Goal: Obtain resource: Download file/media

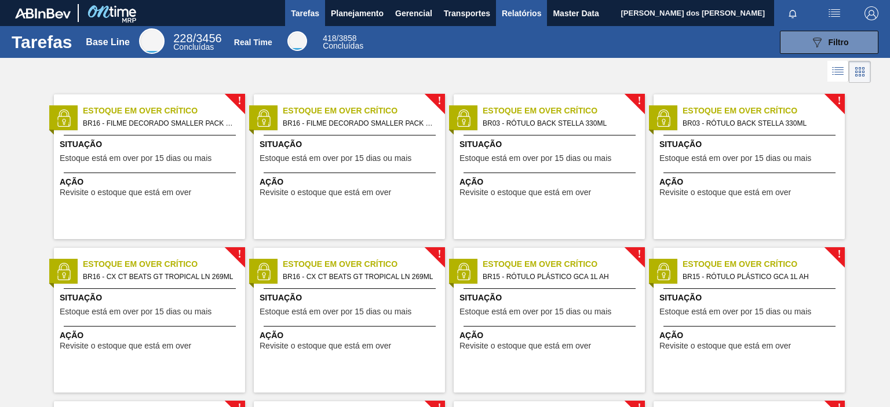
click at [519, 13] on span "Relatórios" at bounding box center [521, 13] width 39 height 14
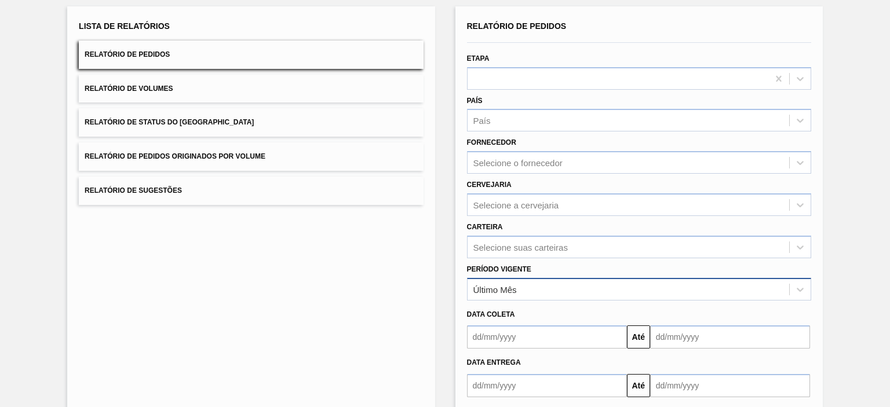
scroll to position [127, 0]
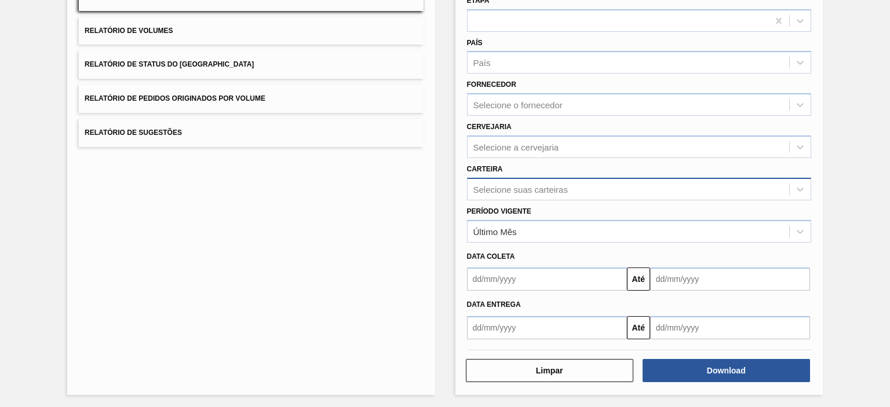
click at [511, 187] on div "Selecione suas carteiras" at bounding box center [520, 189] width 94 height 10
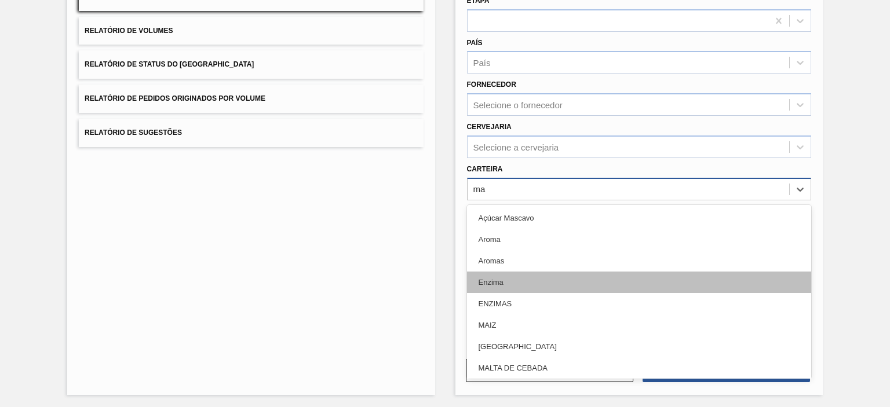
type input "mal"
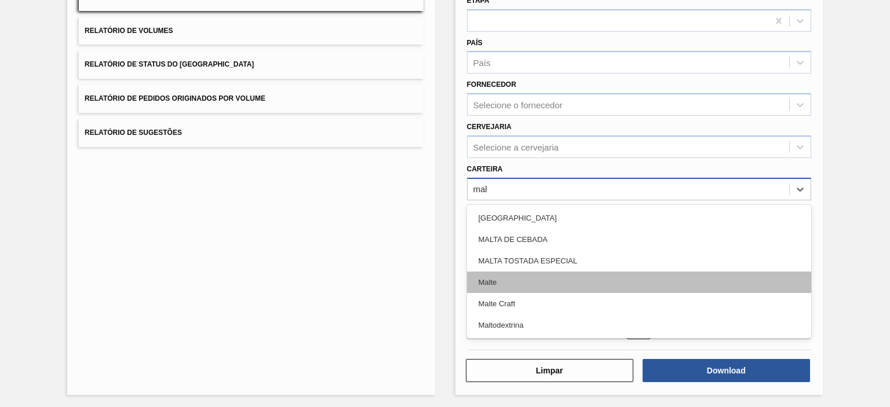
click at [510, 277] on div "Malte" at bounding box center [639, 282] width 344 height 21
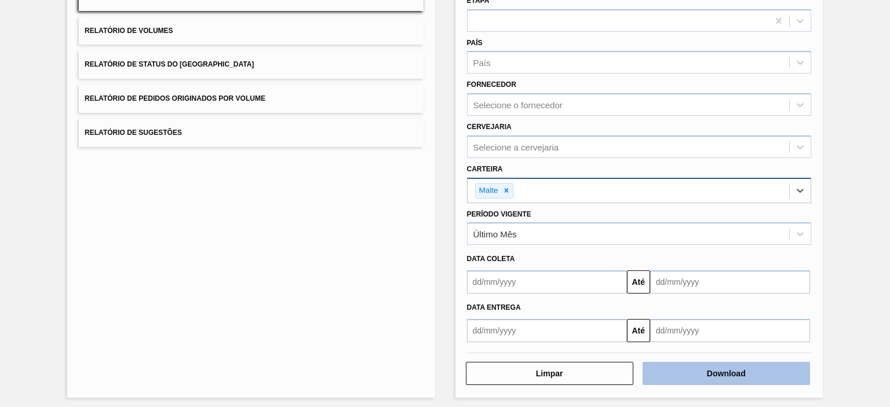
click at [683, 382] on button "Download" at bounding box center [725, 373] width 167 height 23
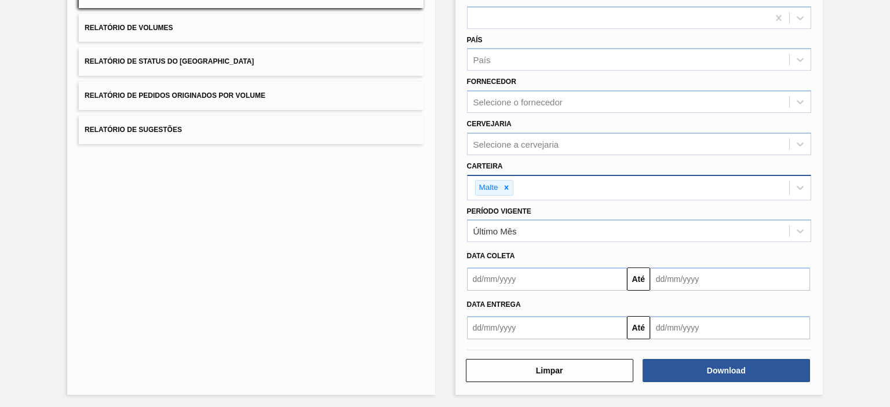
scroll to position [0, 0]
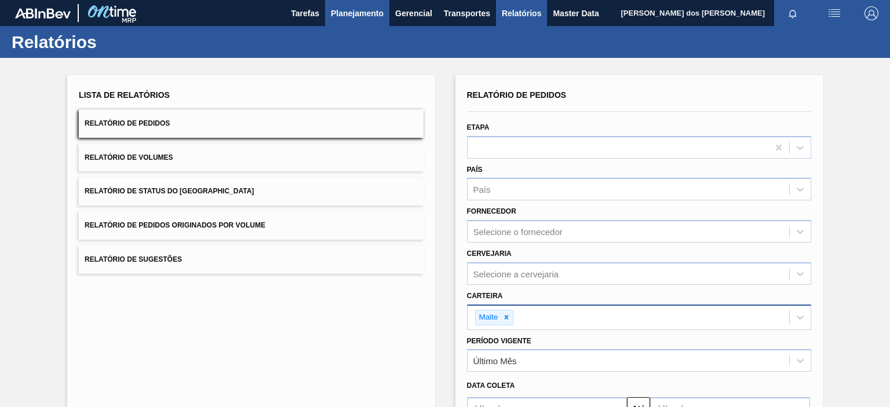
click at [358, 12] on span "Planejamento" at bounding box center [357, 13] width 53 height 14
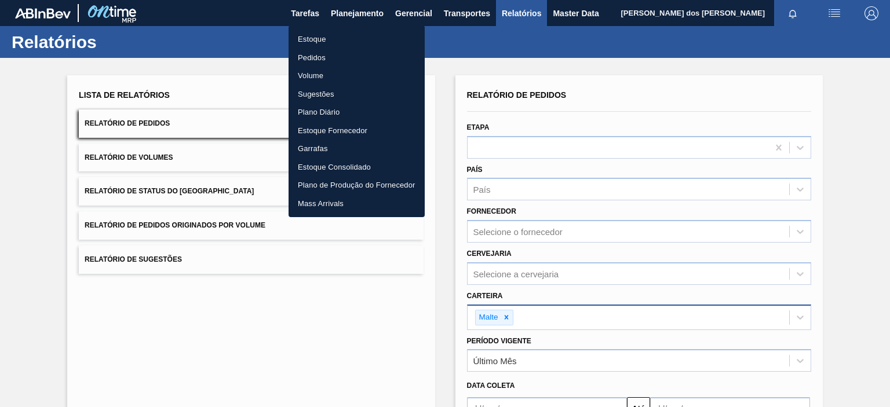
click at [320, 58] on li "Pedidos" at bounding box center [356, 58] width 136 height 19
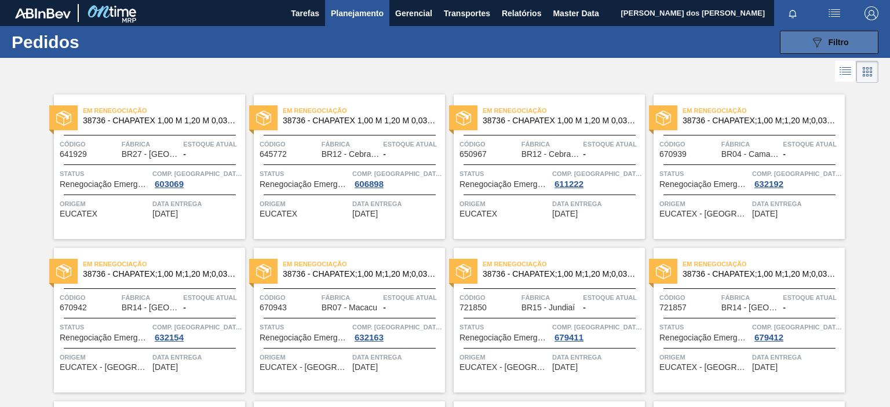
click at [816, 36] on icon "089F7B8B-B2A5-4AFE-B5C0-19BA573D28AC" at bounding box center [817, 42] width 14 height 14
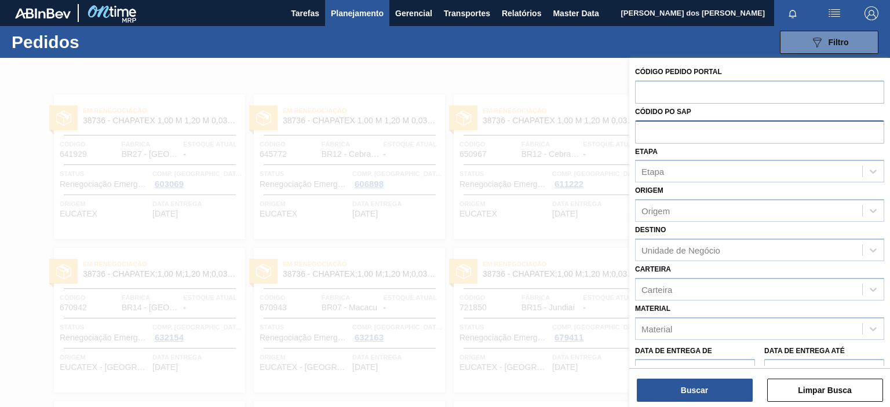
click at [666, 133] on input "text" at bounding box center [759, 131] width 249 height 22
paste input "text"
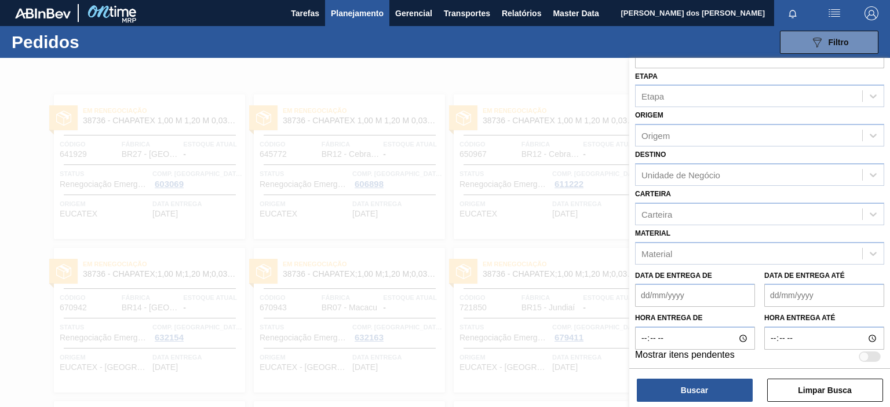
scroll to position [47, 0]
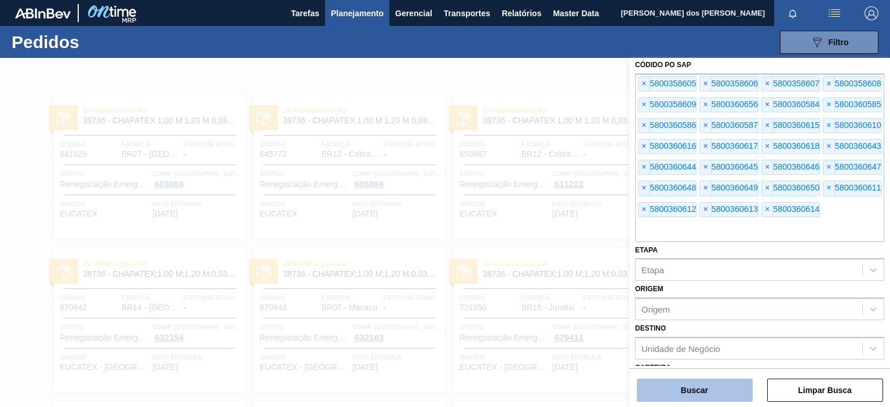
click at [723, 386] on button "Buscar" at bounding box center [695, 390] width 116 height 23
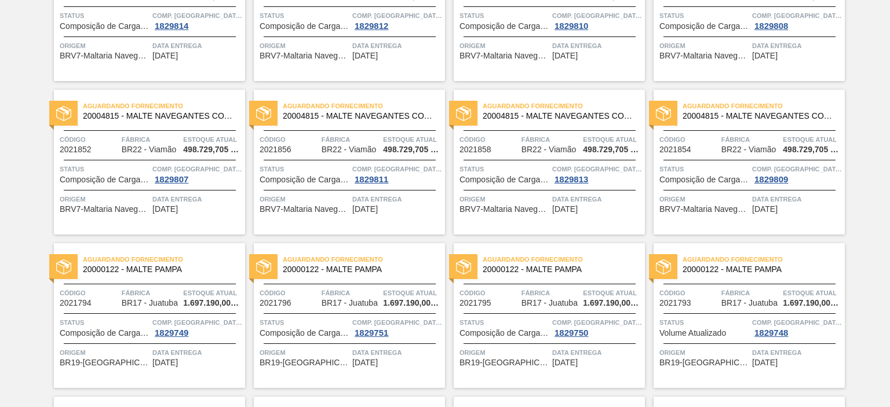
scroll to position [0, 0]
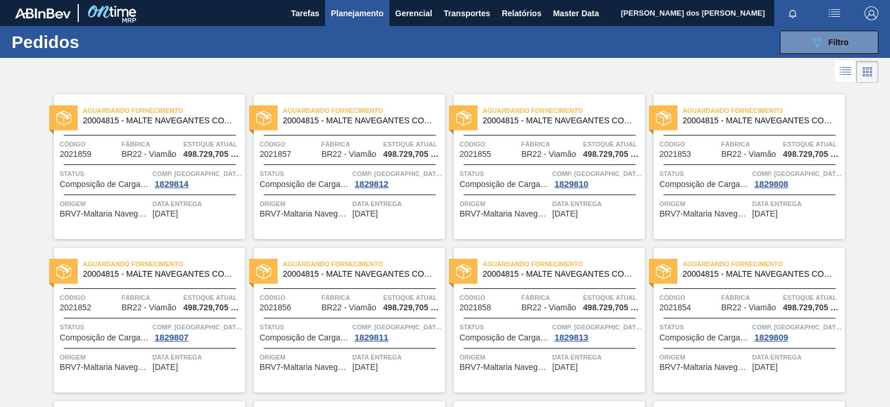
click at [220, 192] on div "Aguardando Fornecimento 20004815 - MALTE NAVEGANTES CONT IMPORT SUP 40% Código …" at bounding box center [149, 166] width 191 height 145
click at [789, 42] on button "089F7B8B-B2A5-4AFE-B5C0-19BA573D28AC Filtro" at bounding box center [829, 42] width 98 height 23
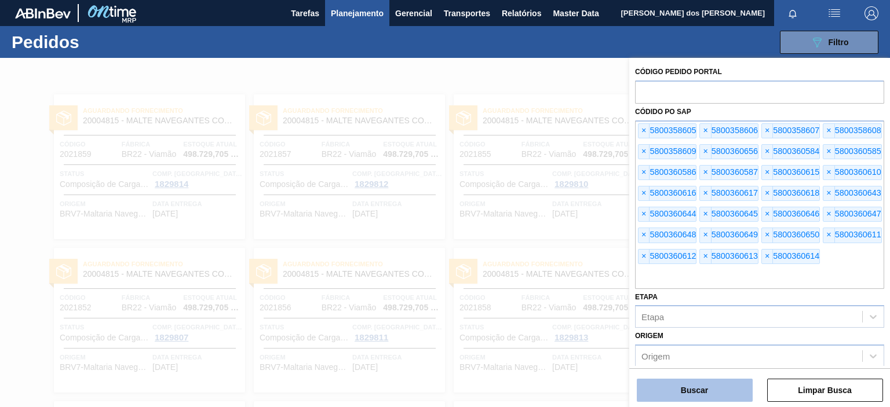
click at [723, 391] on button "Buscar" at bounding box center [695, 390] width 116 height 23
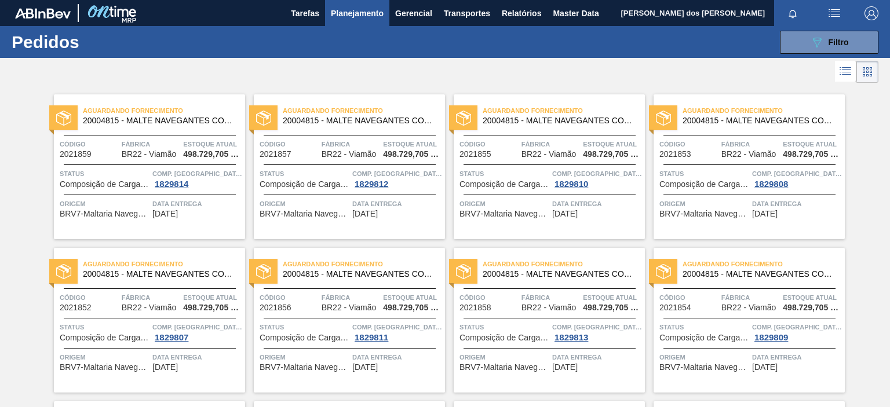
click at [839, 72] on icon at bounding box center [840, 72] width 2 height 1
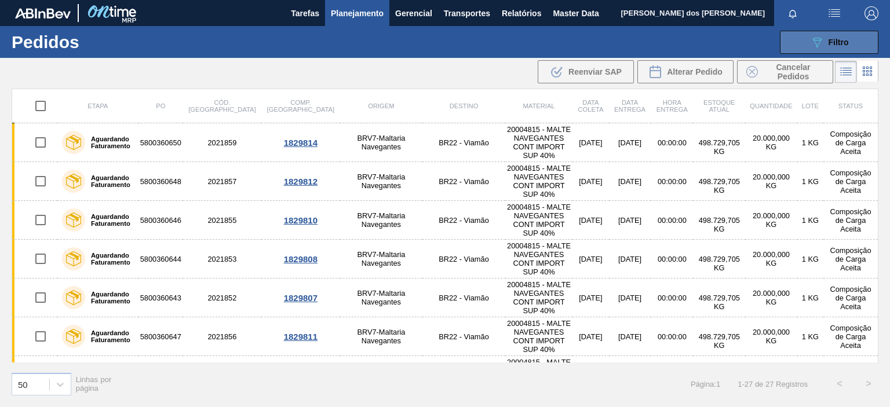
click at [831, 46] on span "Filtro" at bounding box center [838, 42] width 20 height 9
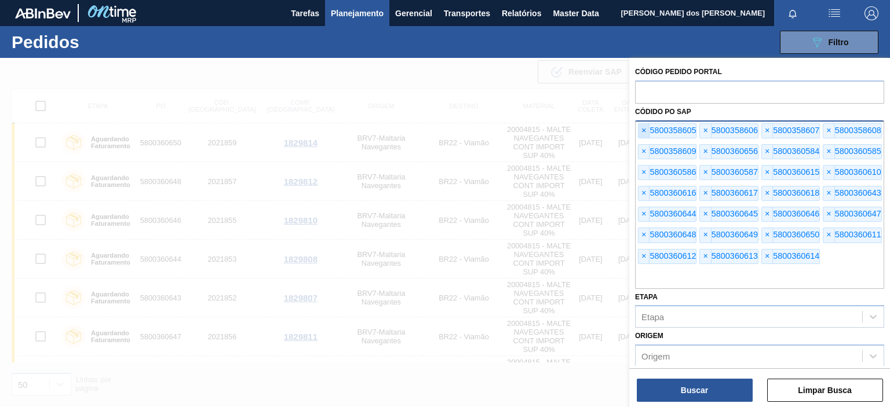
click at [647, 130] on span "×" at bounding box center [643, 131] width 11 height 14
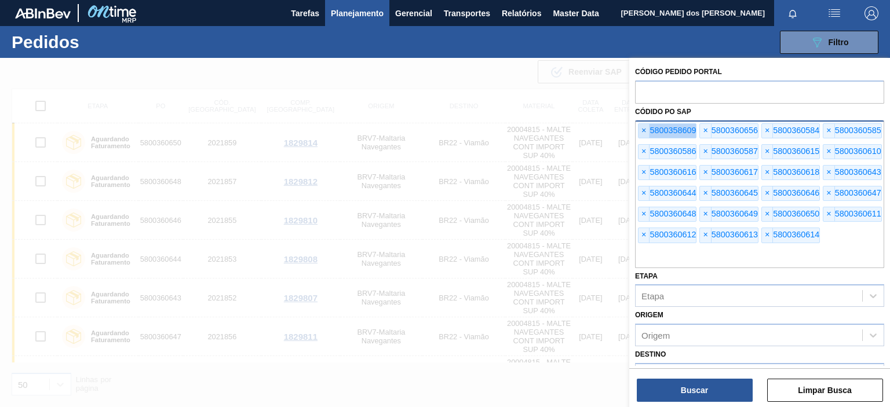
click at [647, 130] on span "×" at bounding box center [643, 131] width 11 height 14
click at [646, 130] on span "×" at bounding box center [643, 131] width 11 height 14
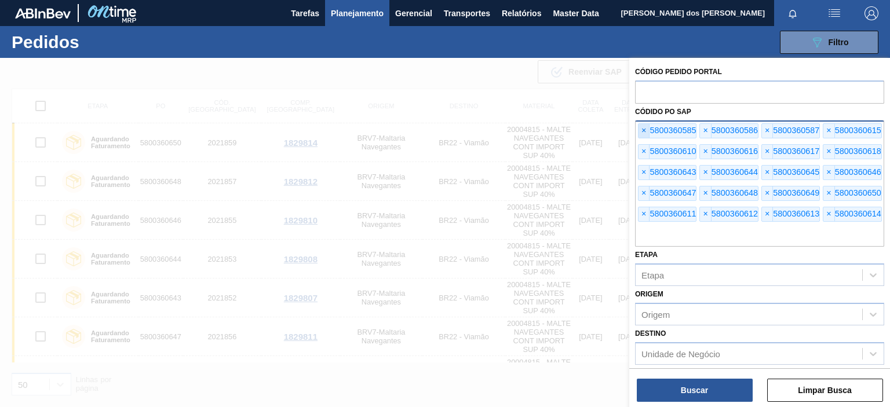
click at [646, 130] on span "×" at bounding box center [643, 131] width 11 height 14
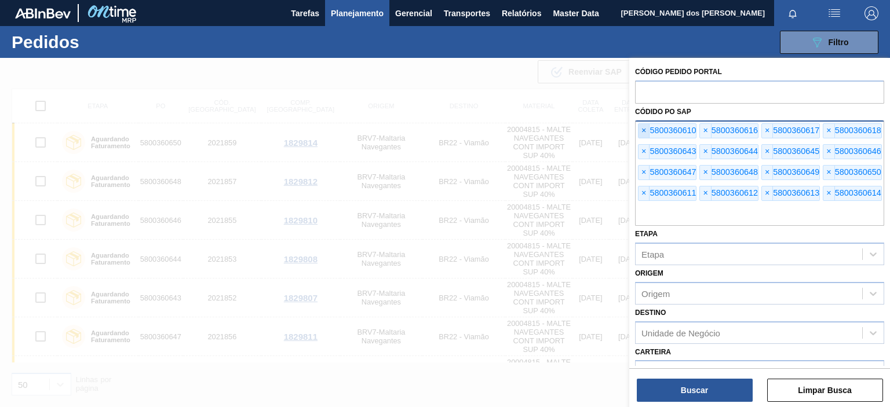
click at [646, 130] on span "×" at bounding box center [643, 131] width 11 height 14
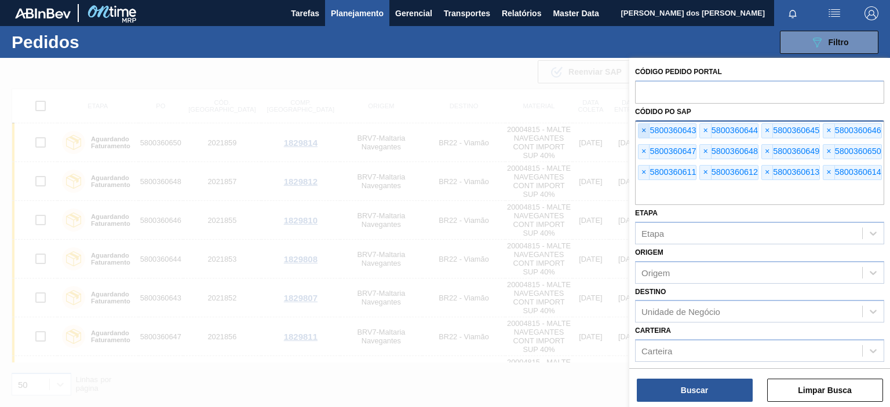
click at [646, 130] on span "×" at bounding box center [643, 131] width 11 height 14
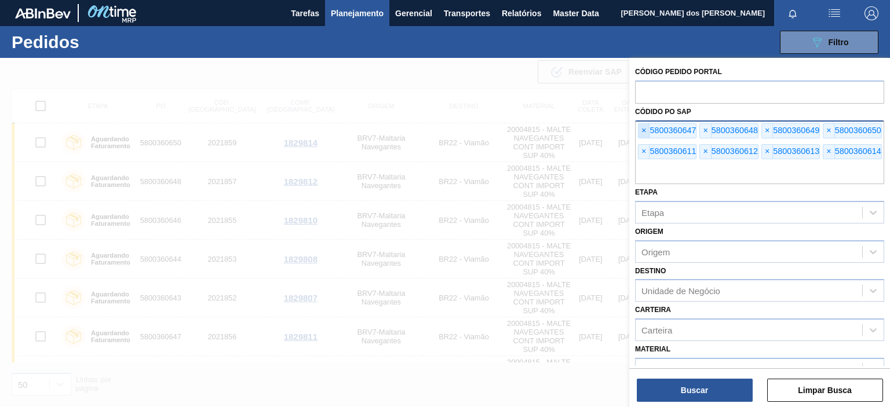
click at [646, 130] on span "×" at bounding box center [643, 131] width 11 height 14
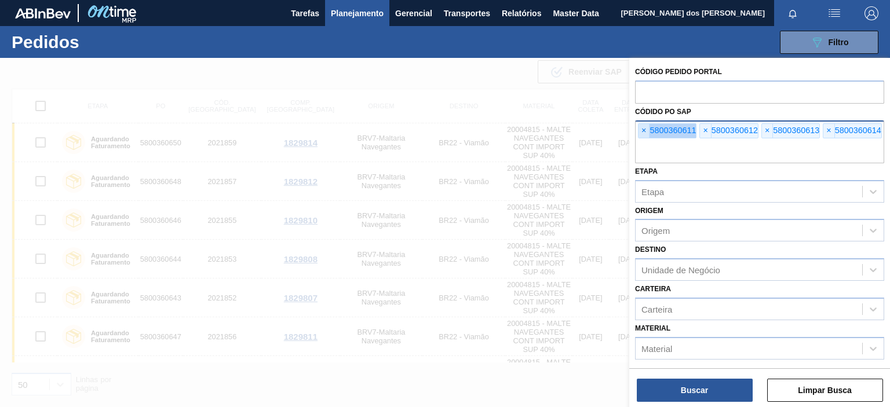
click at [646, 130] on span "×" at bounding box center [643, 131] width 11 height 14
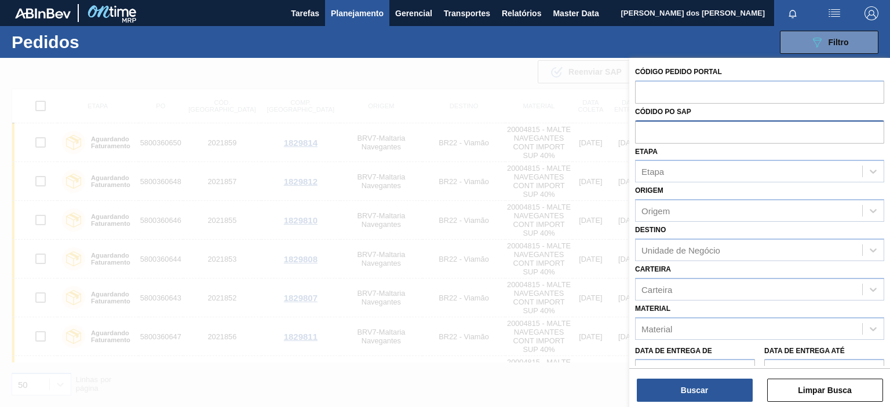
click at [646, 130] on input "text" at bounding box center [759, 131] width 249 height 22
paste input "text"
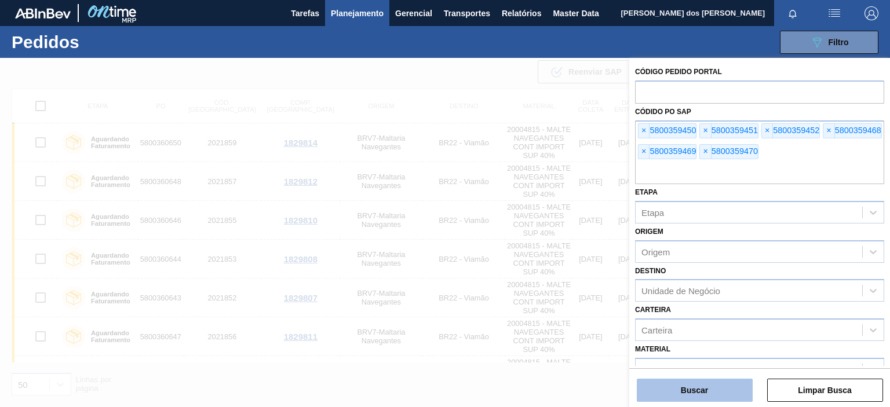
click at [714, 386] on button "Buscar" at bounding box center [695, 390] width 116 height 23
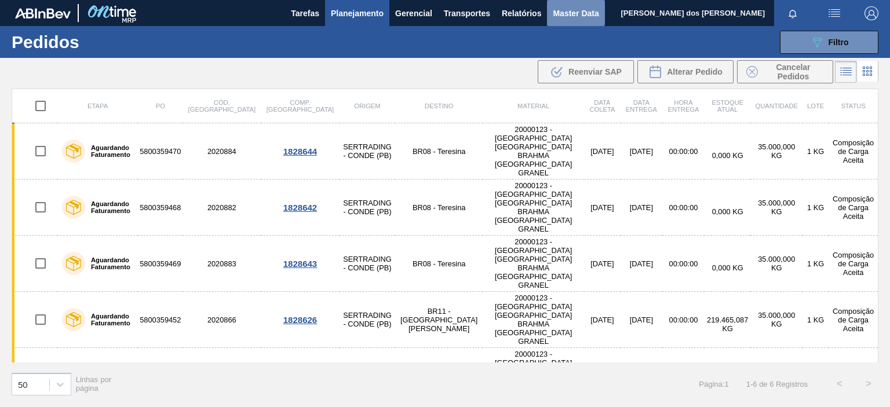
click at [557, 18] on span "Master Data" at bounding box center [576, 13] width 46 height 14
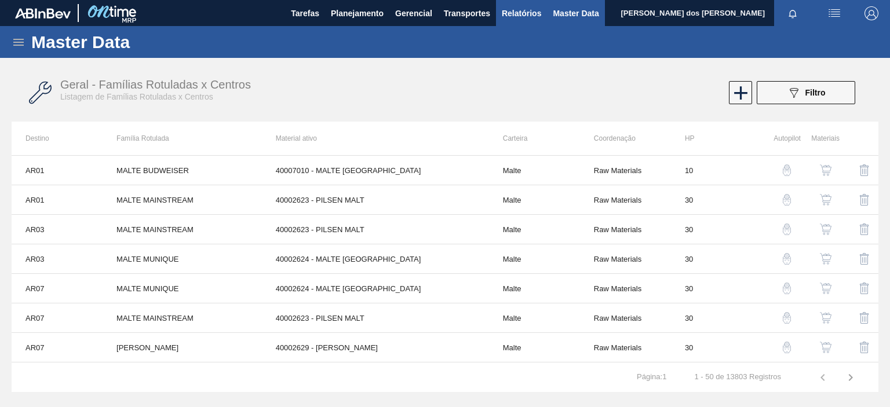
click at [522, 14] on span "Relatórios" at bounding box center [521, 13] width 39 height 14
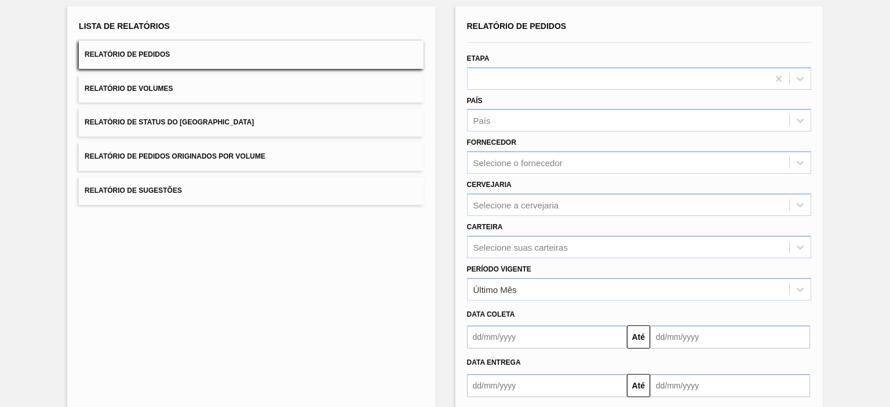
scroll to position [127, 0]
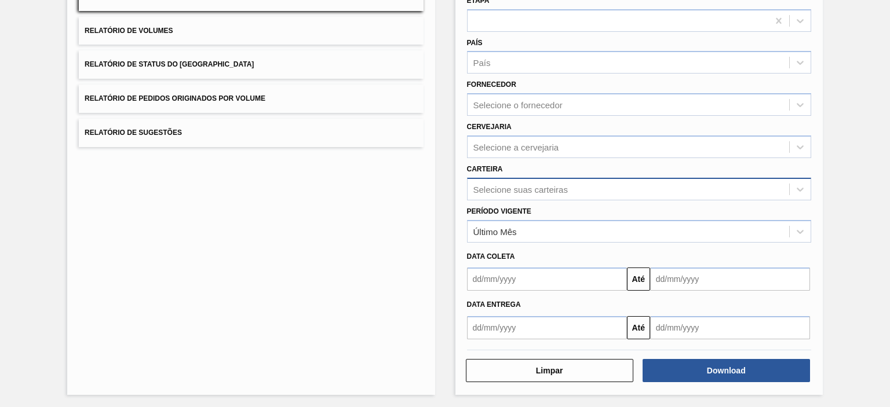
click at [519, 184] on div "Selecione suas carteiras" at bounding box center [520, 189] width 94 height 10
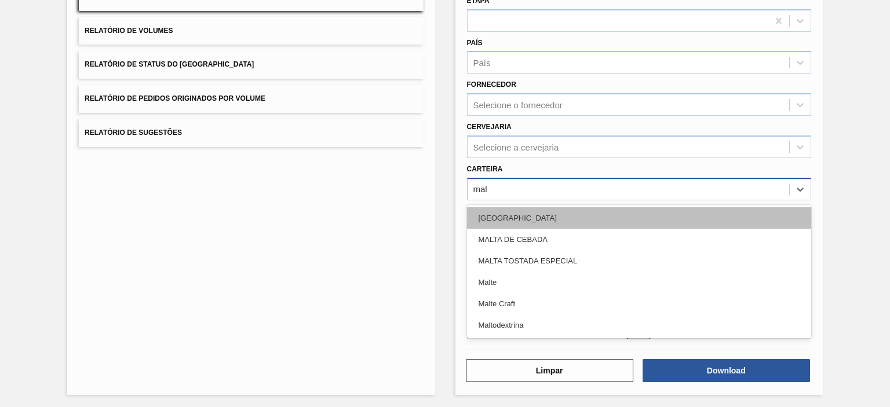
type input "malt"
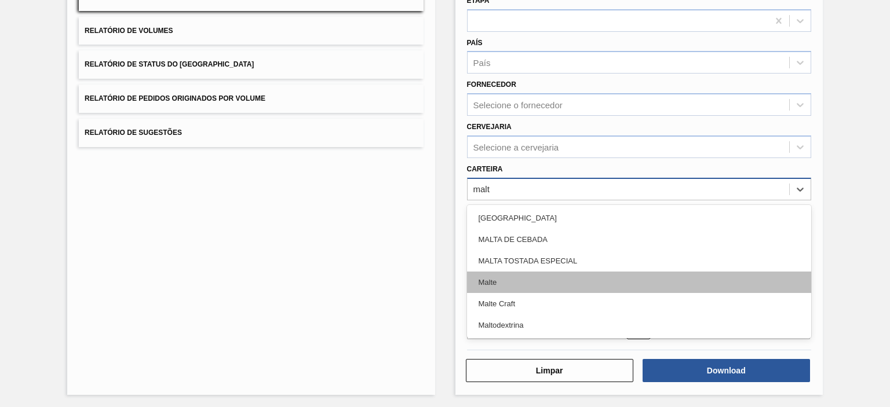
click at [498, 279] on div "Malte" at bounding box center [639, 282] width 344 height 21
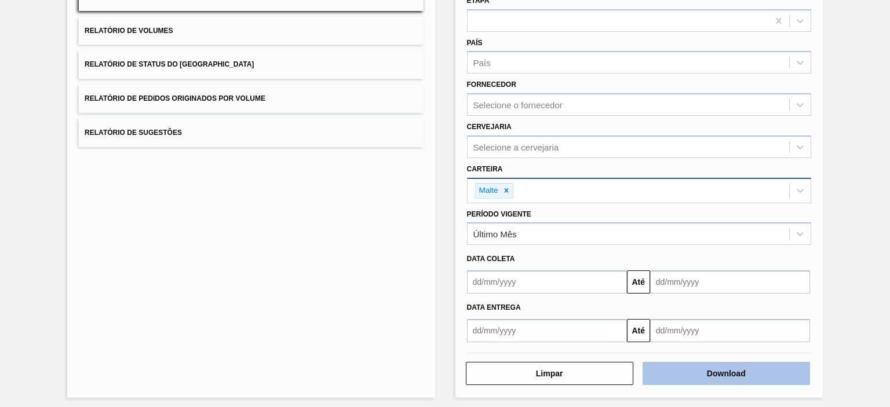
click at [737, 372] on button "Download" at bounding box center [725, 373] width 167 height 23
